Goal: Check status: Check status

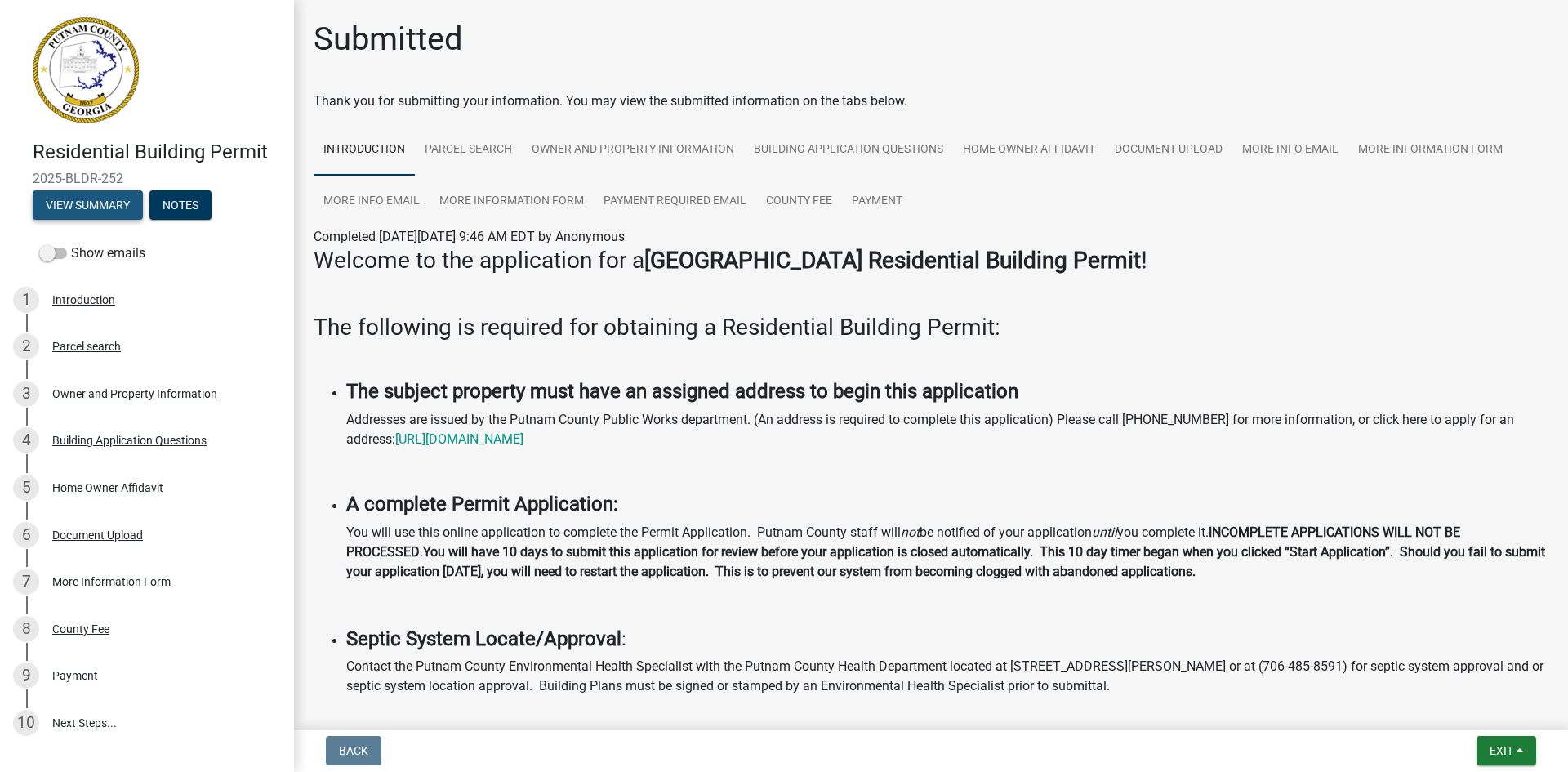
click at [112, 203] on button "View Summary" at bounding box center [88, 205] width 110 height 29
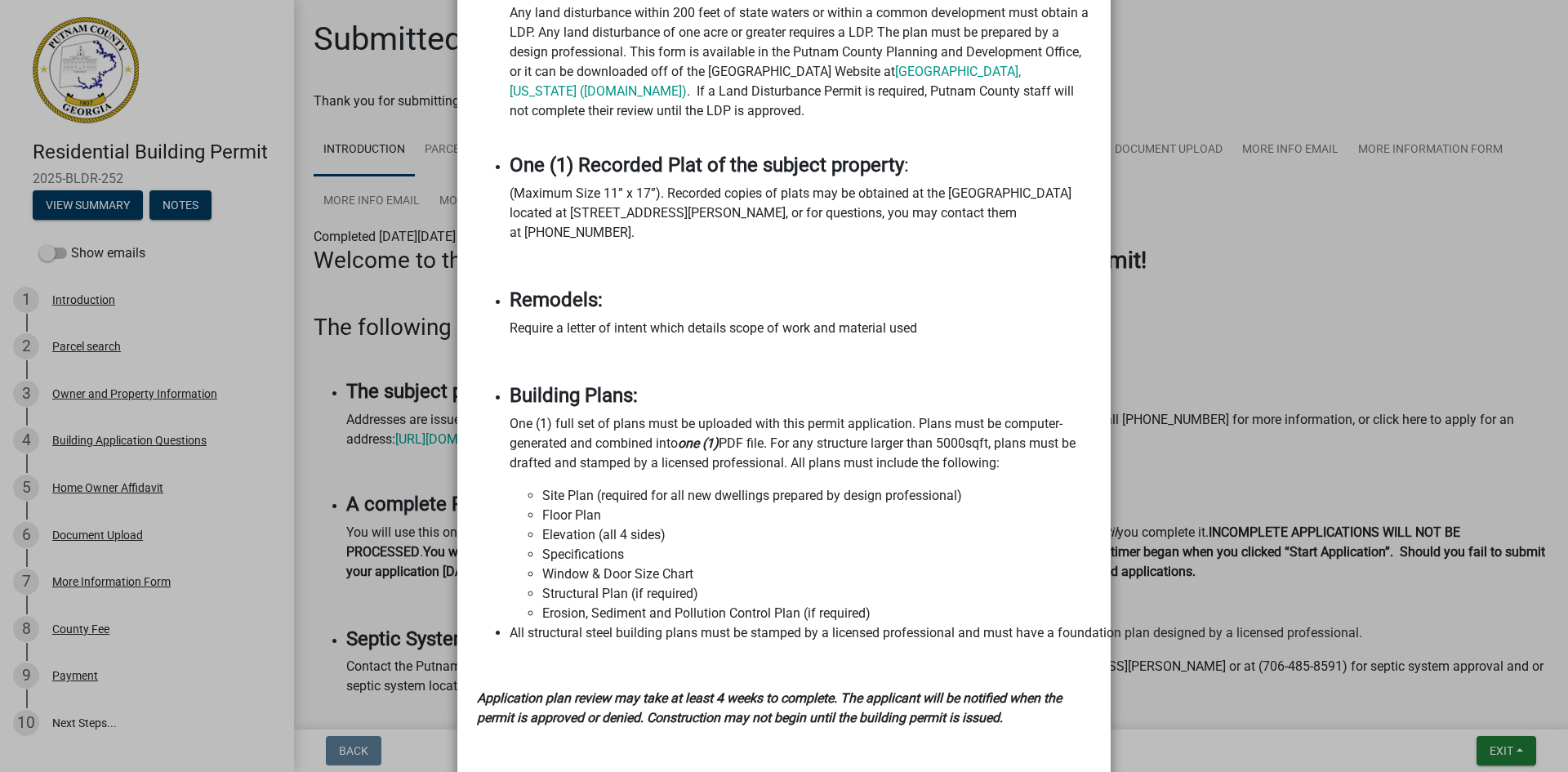
scroll to position [1776, 0]
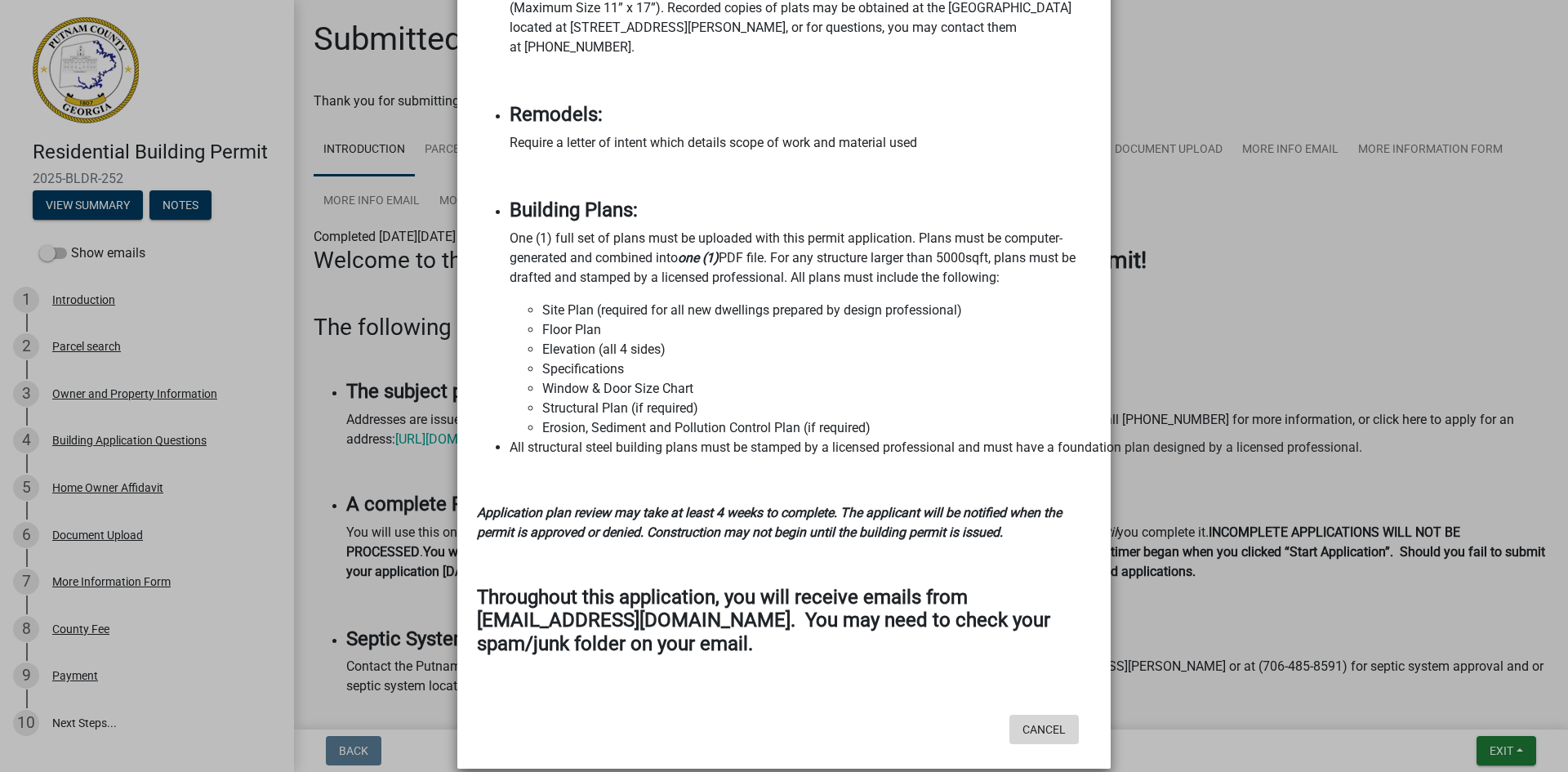
click at [1040, 715] on button "Cancel" at bounding box center [1044, 729] width 69 height 29
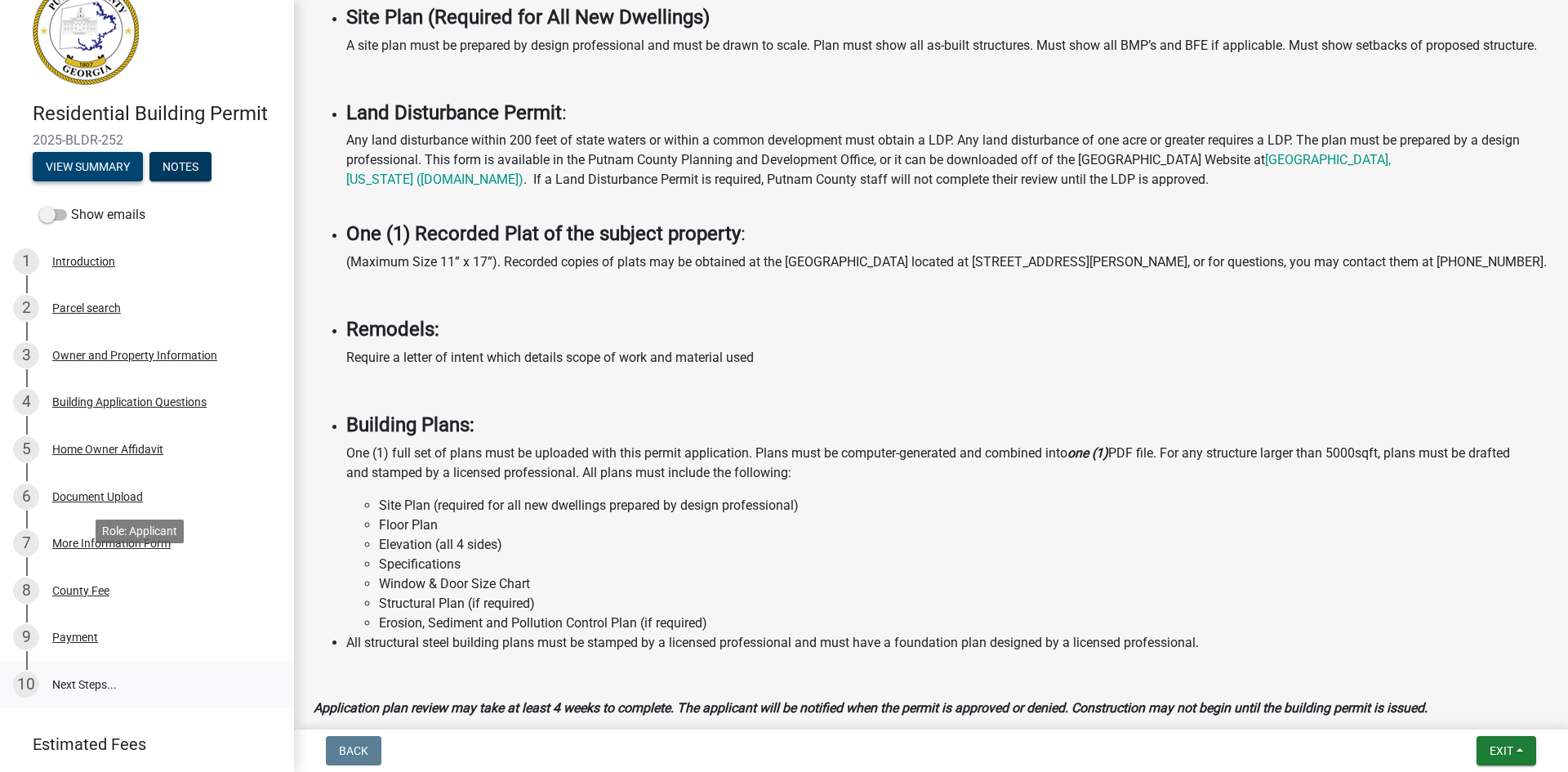
scroll to position [127, 0]
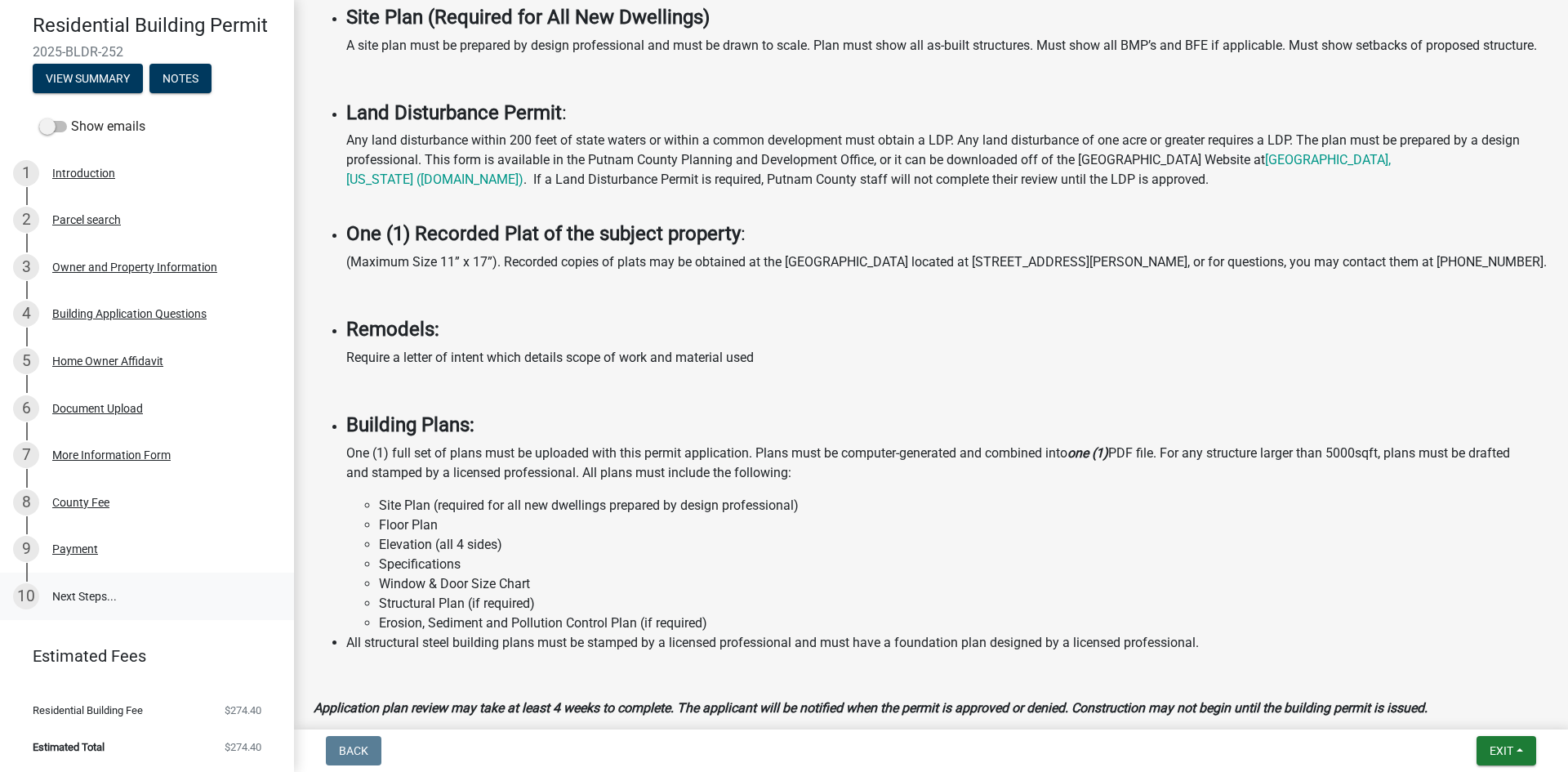
click at [110, 588] on link "10 Next Steps..." at bounding box center [147, 596] width 294 height 47
click at [61, 603] on link "10 Next Steps..." at bounding box center [147, 596] width 294 height 47
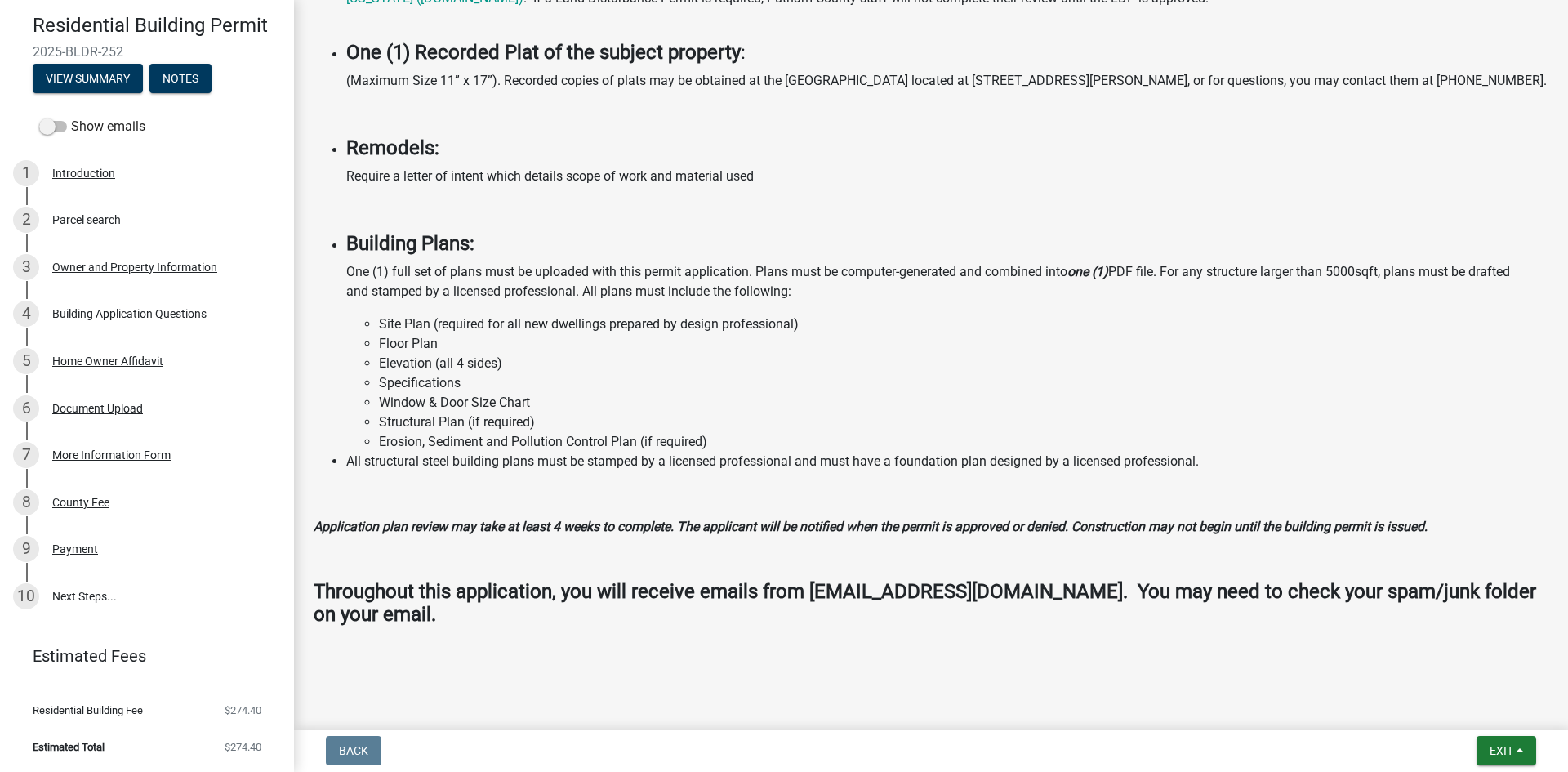
scroll to position [1284, 0]
click at [70, 554] on div "Payment" at bounding box center [75, 549] width 45 height 12
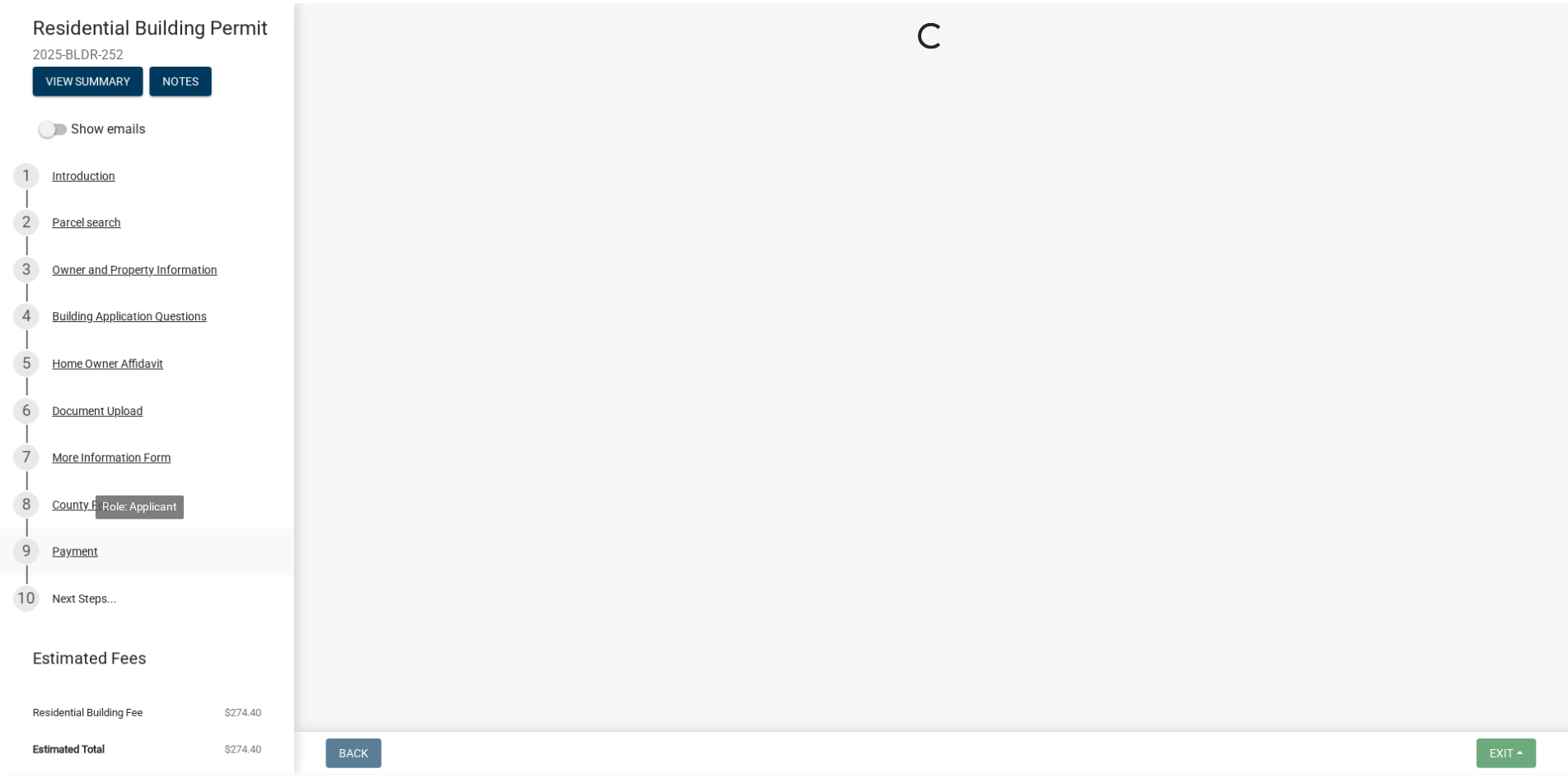
scroll to position [0, 0]
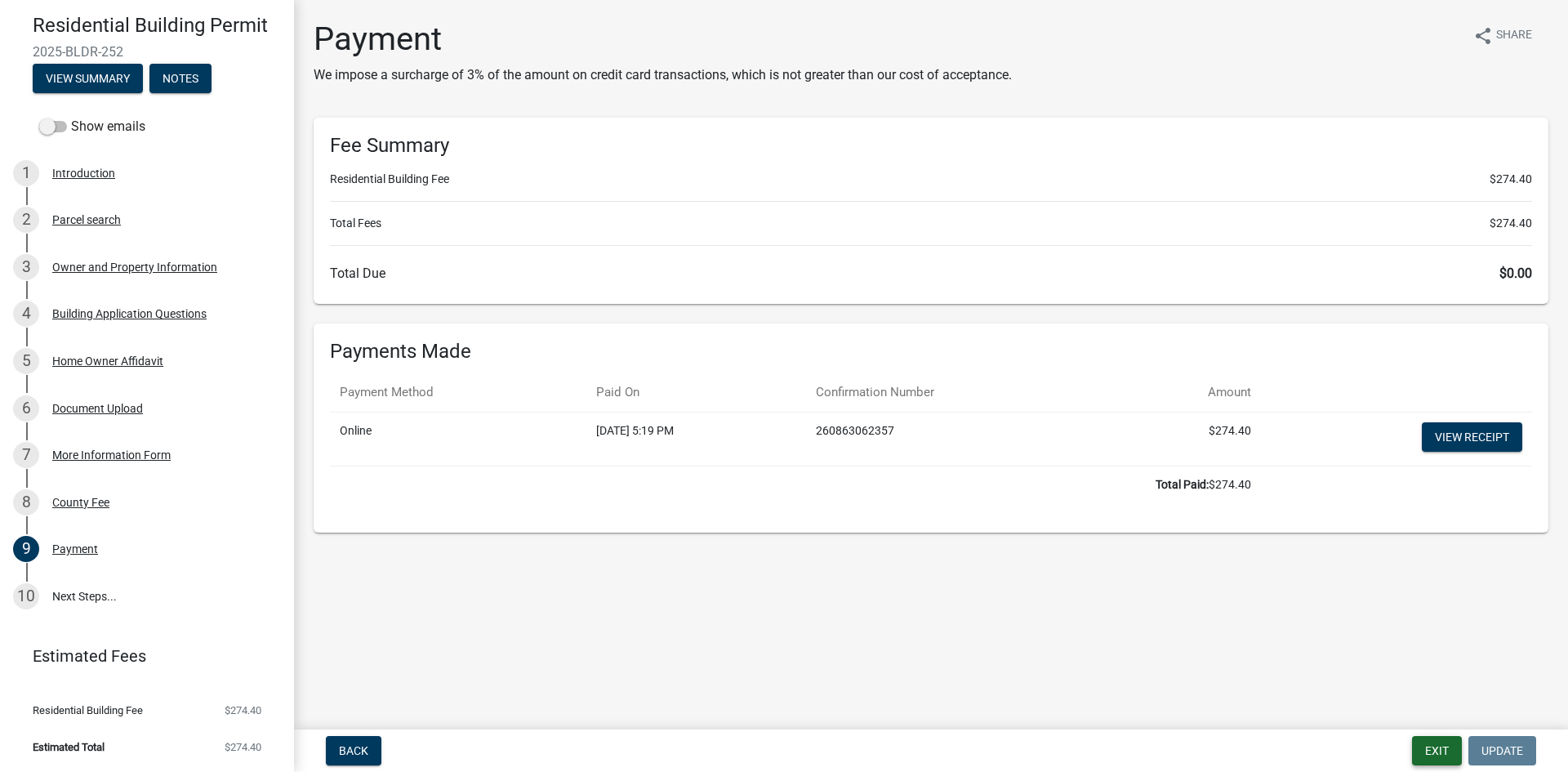
click at [1439, 745] on button "Exit" at bounding box center [1437, 751] width 50 height 29
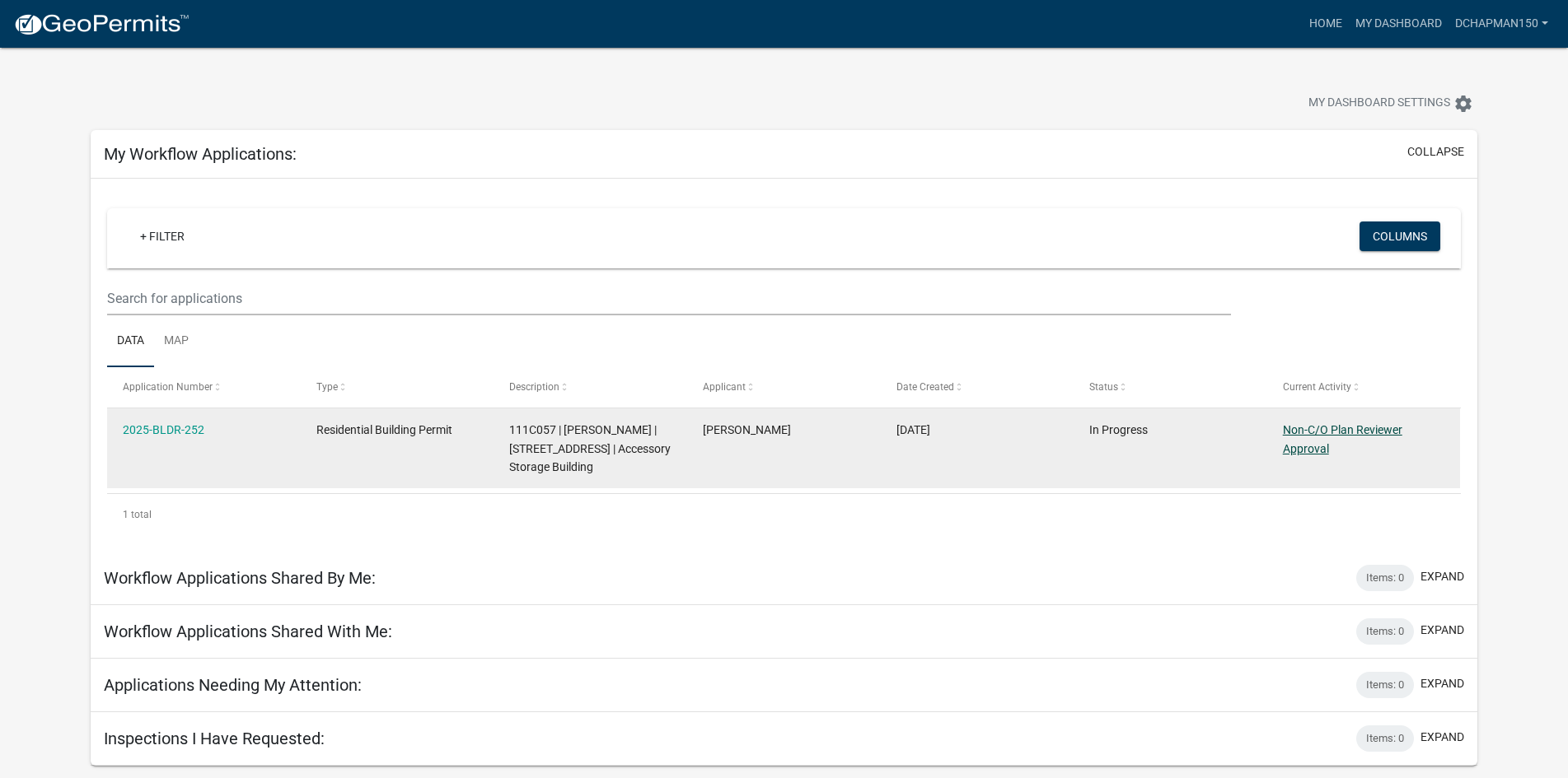
click at [1388, 424] on link "Non-C/O Plan Reviewer Approval" at bounding box center [1342, 439] width 120 height 32
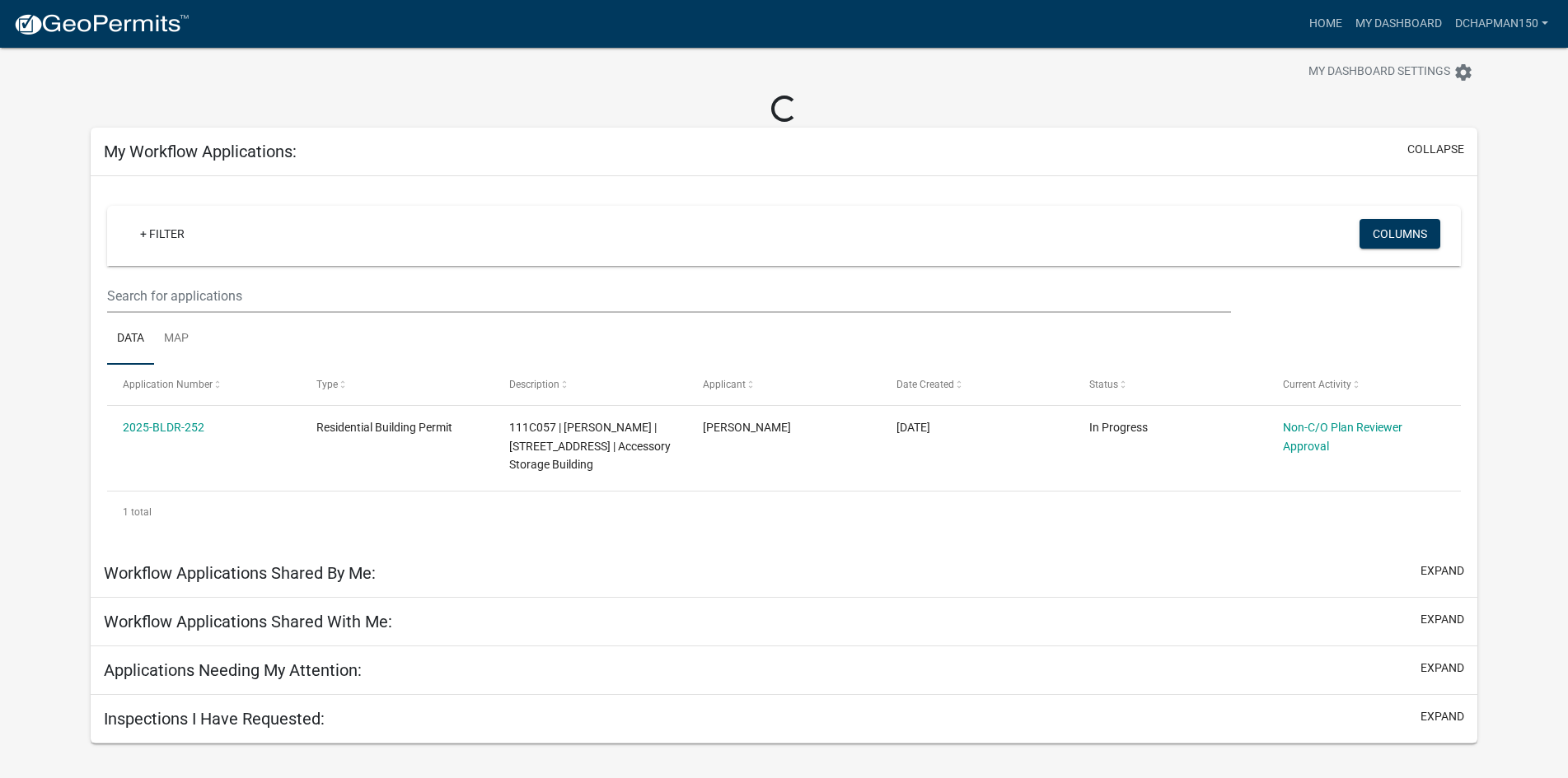
scroll to position [48, 0]
